Goal: Entertainment & Leisure: Consume media (video, audio)

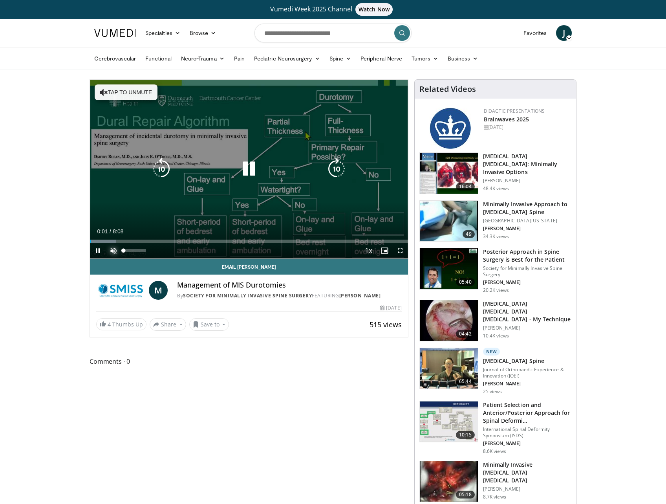
drag, startPoint x: 117, startPoint y: 251, endPoint x: 114, endPoint y: 243, distance: 7.8
click at [117, 251] on span "Video Player" at bounding box center [114, 251] width 16 height 16
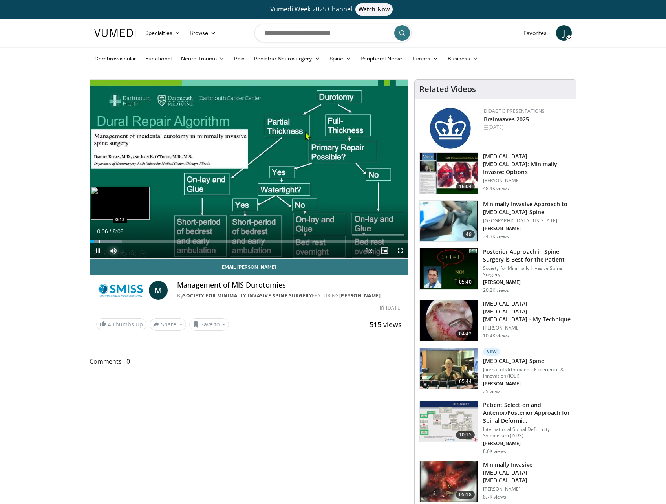
click at [99, 238] on div "Loaded : 10.15% 0:06 0:13" at bounding box center [249, 238] width 318 height 7
click at [108, 240] on div "Progress Bar" at bounding box center [108, 241] width 1 height 3
click at [120, 241] on div "Progress Bar" at bounding box center [120, 241] width 1 height 3
click at [139, 240] on div "Progress Bar" at bounding box center [139, 241] width 1 height 3
click at [147, 240] on div "Progress Bar" at bounding box center [147, 241] width 1 height 3
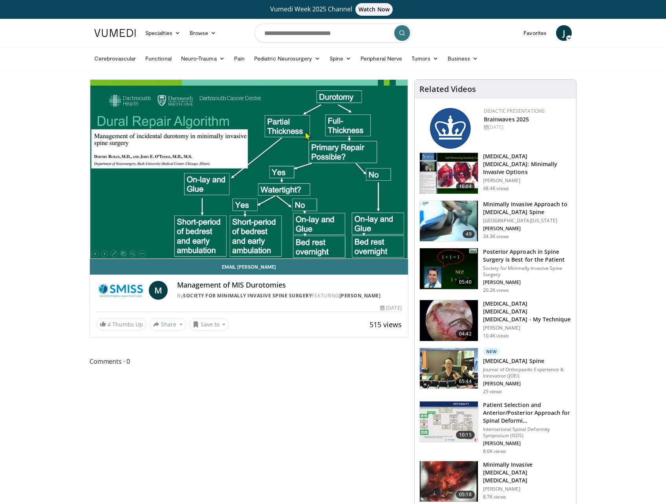
click at [149, 240] on div "10 seconds Tap to unmute" at bounding box center [249, 169] width 318 height 179
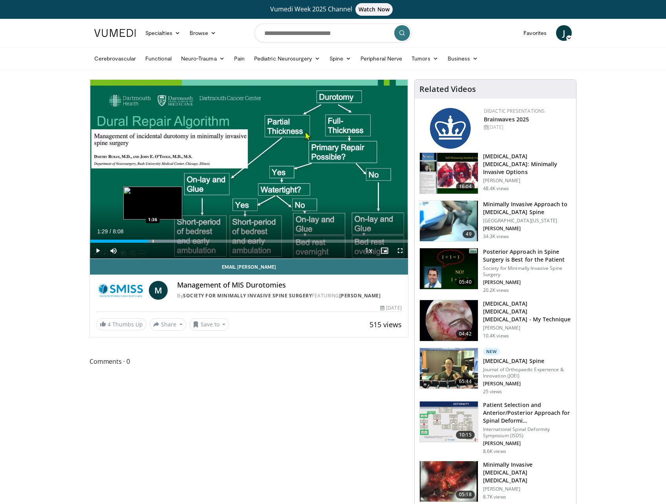
click at [153, 240] on div "Progress Bar" at bounding box center [153, 241] width 1 height 3
click at [96, 249] on span "Video Player" at bounding box center [98, 251] width 16 height 16
click at [158, 240] on div "Progress Bar" at bounding box center [158, 241] width 1 height 3
click at [163, 240] on div "Progress Bar" at bounding box center [163, 241] width 1 height 3
click at [169, 240] on div "Progress Bar" at bounding box center [169, 241] width 1 height 3
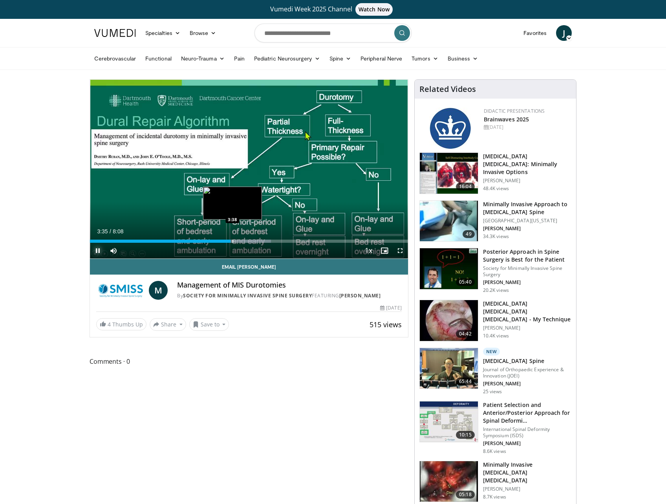
click at [233, 241] on div "Progress Bar" at bounding box center [233, 241] width 1 height 3
click at [236, 241] on div "Progress Bar" at bounding box center [236, 241] width 1 height 3
click at [241, 240] on div "Progress Bar" at bounding box center [241, 241] width 1 height 3
click at [259, 242] on div "Progress Bar" at bounding box center [259, 241] width 1 height 3
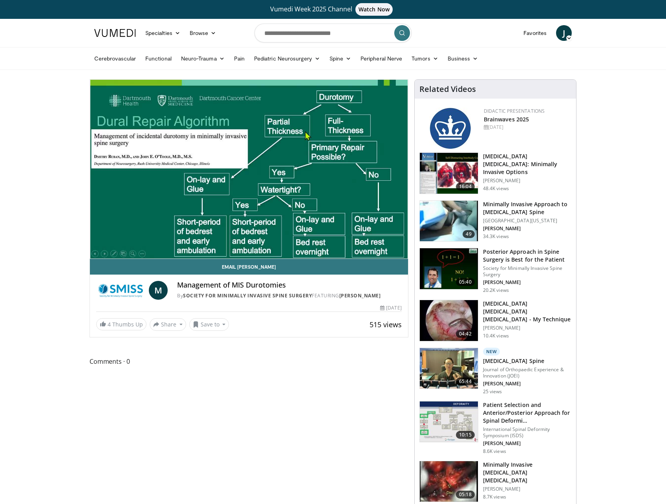
click at [268, 241] on video-js "**********" at bounding box center [249, 169] width 318 height 179
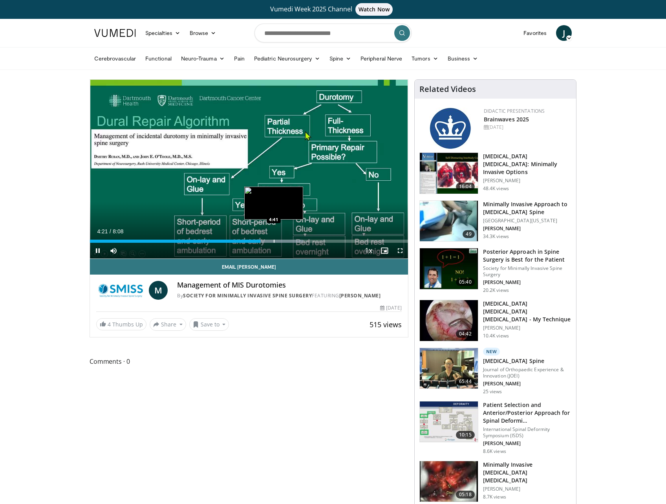
click at [274, 241] on div "Progress Bar" at bounding box center [274, 241] width 1 height 3
click at [281, 241] on div "Progress Bar" at bounding box center [281, 241] width 1 height 3
click at [288, 241] on div "Progress Bar" at bounding box center [288, 241] width 1 height 3
click at [311, 240] on div "Progress Bar" at bounding box center [311, 241] width 1 height 3
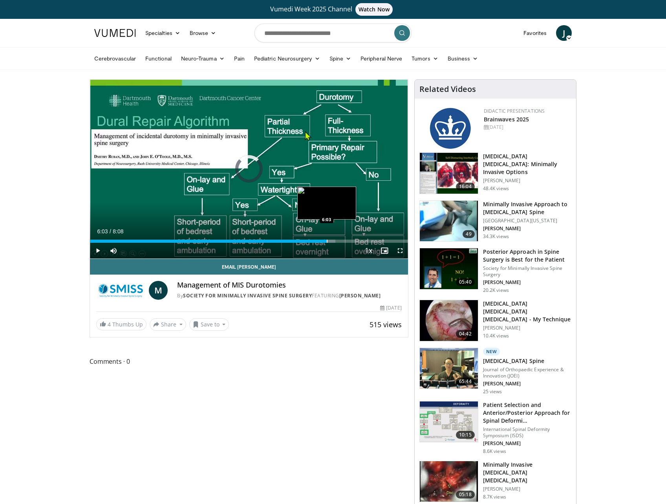
click at [327, 240] on div "Progress Bar" at bounding box center [327, 241] width 1 height 3
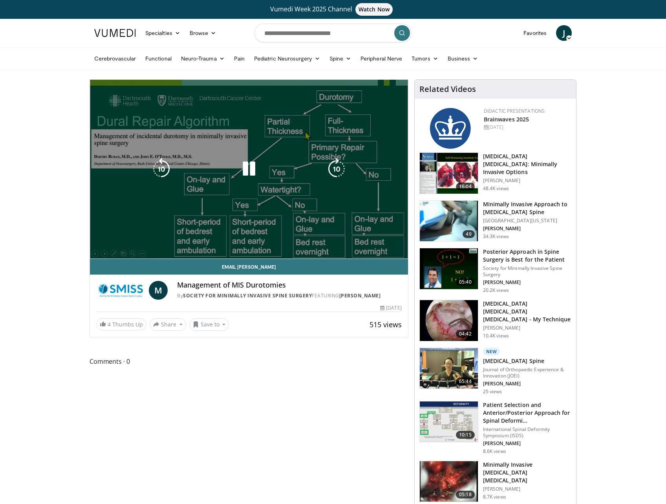
click at [333, 255] on div "Progress Bar" at bounding box center [339, 256] width 61 height 3
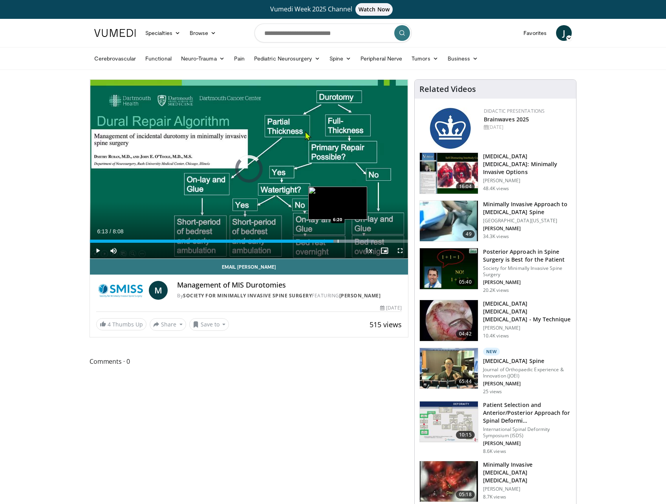
click at [338, 240] on div "Progress Bar" at bounding box center [338, 241] width 1 height 3
click at [344, 240] on div "Progress Bar" at bounding box center [344, 241] width 1 height 3
click at [347, 242] on div "Progress Bar" at bounding box center [347, 241] width 1 height 3
click at [352, 242] on div "Progress Bar" at bounding box center [352, 241] width 1 height 3
click at [356, 241] on div "Progress Bar" at bounding box center [356, 241] width 1 height 3
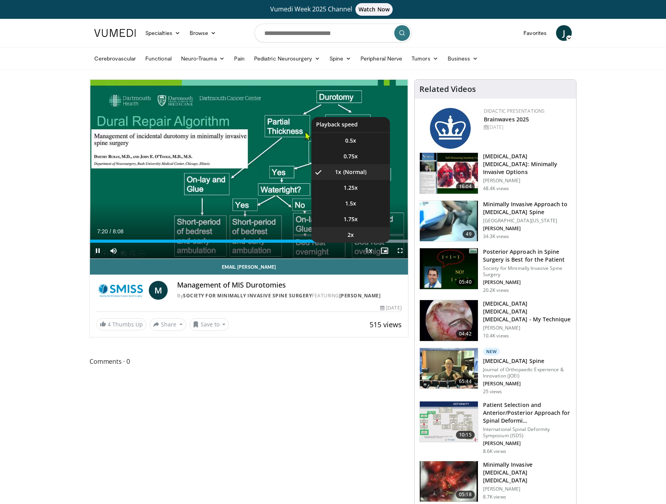
click at [383, 241] on li "2x" at bounding box center [350, 235] width 79 height 16
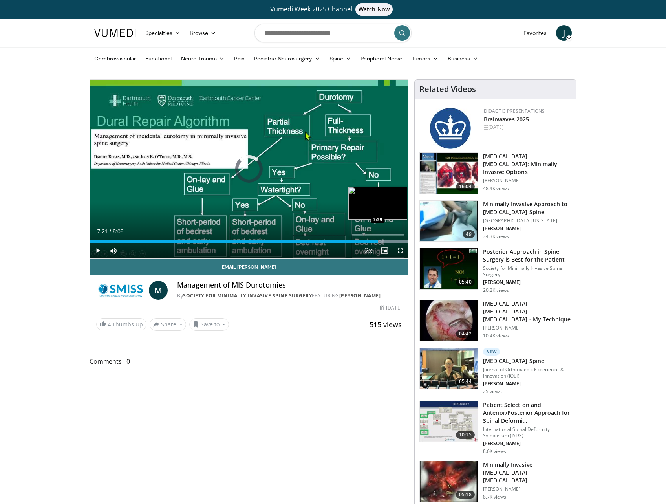
click at [390, 241] on div "Progress Bar" at bounding box center [390, 241] width 1 height 3
